Goal: Information Seeking & Learning: Learn about a topic

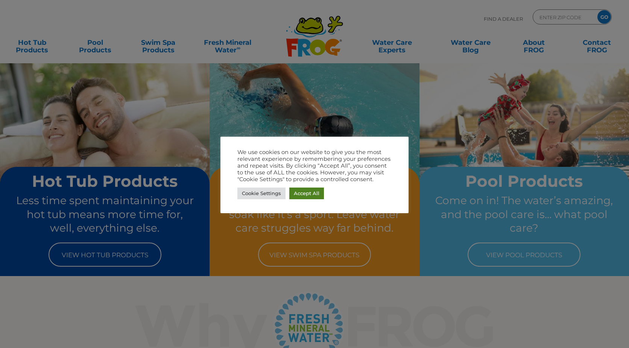
click at [301, 195] on link "Accept All" at bounding box center [307, 193] width 35 height 12
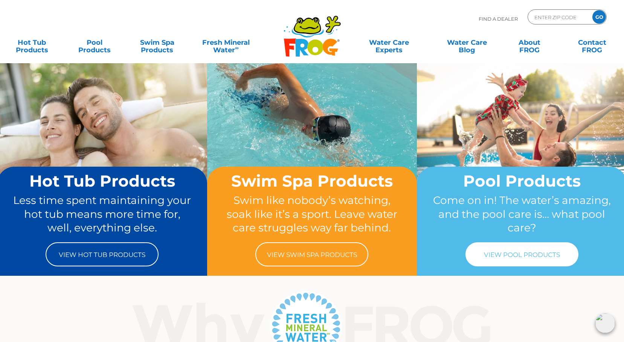
click at [511, 255] on link "View Pool Products" at bounding box center [521, 254] width 113 height 24
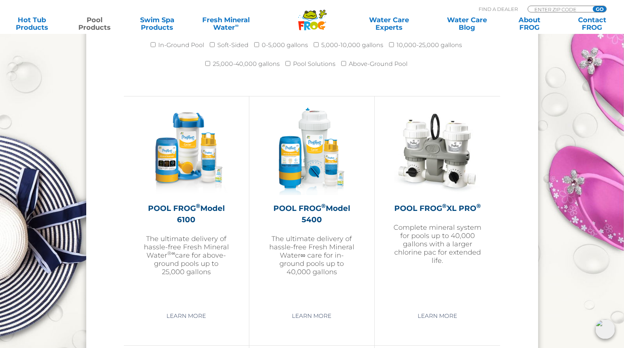
scroll to position [1054, 0]
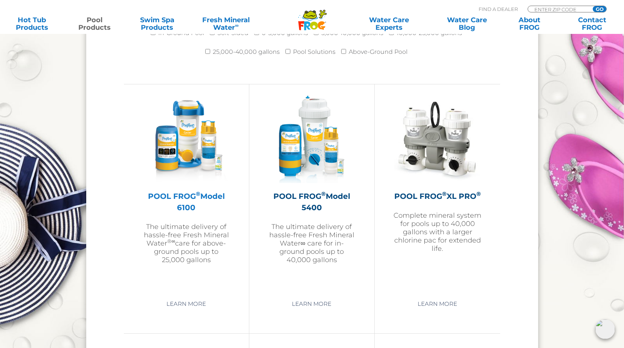
click at [180, 196] on h2 "POOL FROG ® Model 6100" at bounding box center [186, 201] width 87 height 23
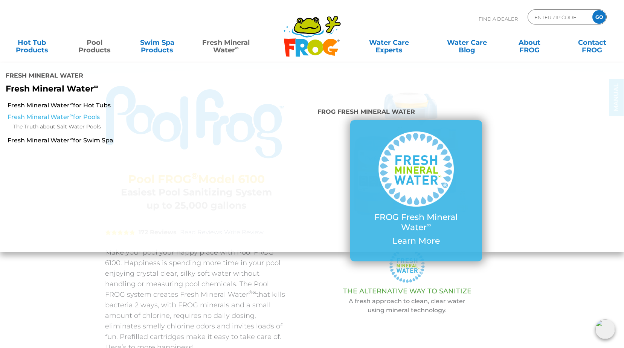
click at [81, 113] on link "Fresh Mineral Water ∞ for Pools" at bounding box center [108, 117] width 200 height 8
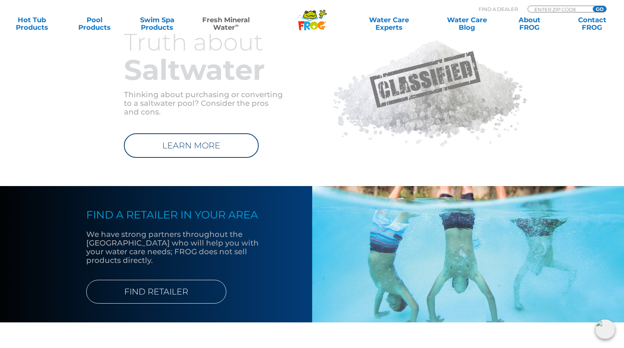
scroll to position [791, 0]
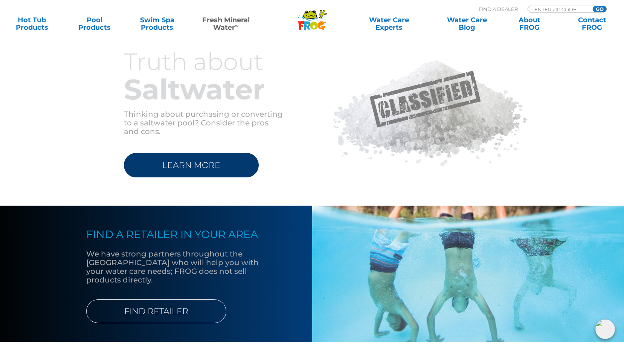
click at [194, 175] on link "LEARN MORE" at bounding box center [191, 165] width 135 height 24
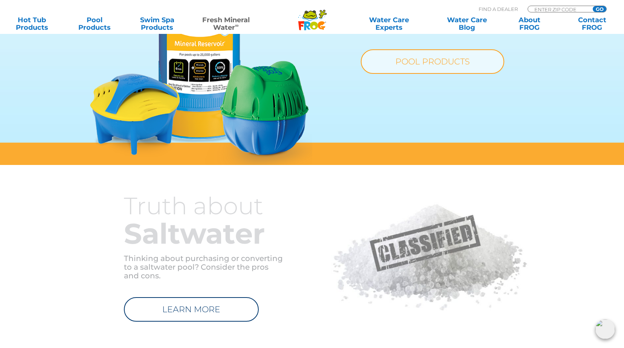
scroll to position [527, 0]
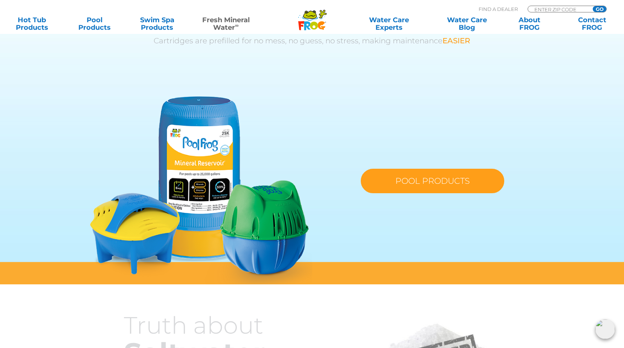
click at [419, 184] on link "POOL PRODUCTS" at bounding box center [432, 181] width 143 height 24
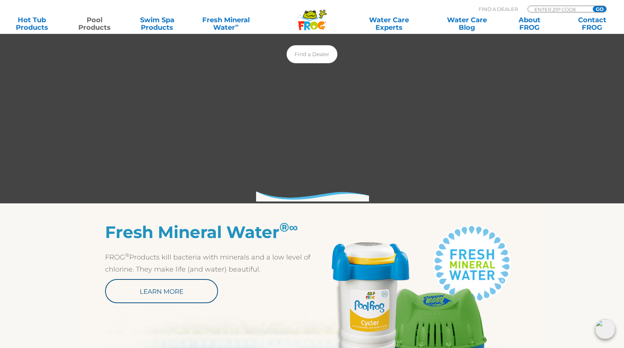
scroll to position [339, 0]
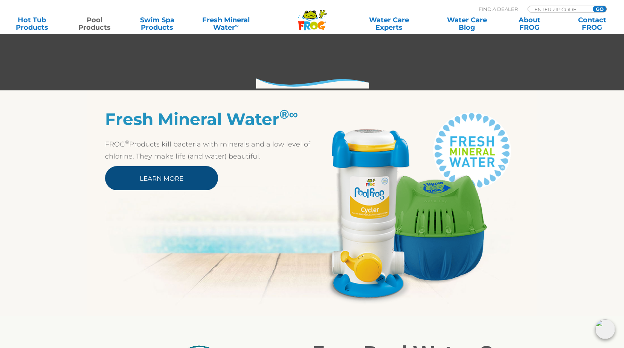
click at [192, 178] on link "Learn More" at bounding box center [161, 178] width 113 height 24
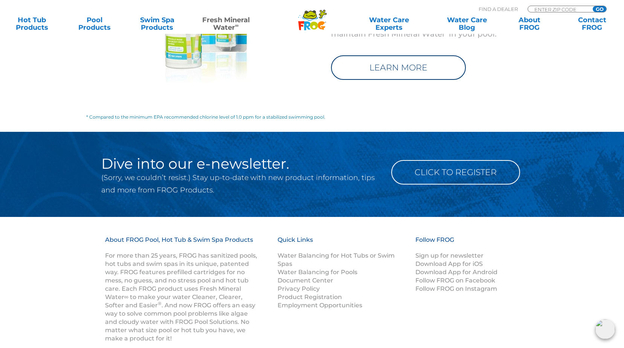
scroll to position [1334, 0]
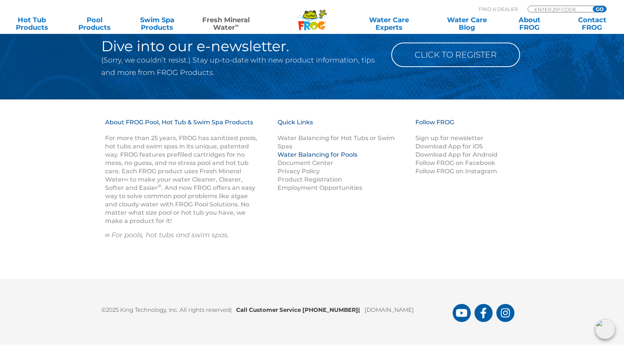
click at [319, 151] on link "Water Balancing for Pools" at bounding box center [317, 154] width 80 height 7
